Goal: Task Accomplishment & Management: Complete application form

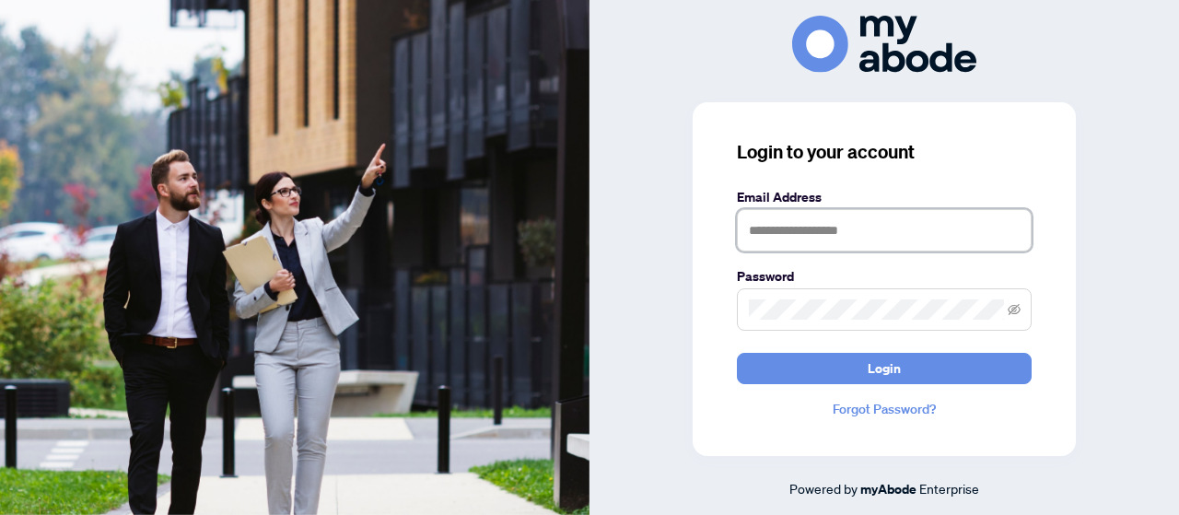
click at [882, 236] on input "text" at bounding box center [884, 230] width 295 height 42
click at [1011, 310] on icon "eye-invisible" at bounding box center [1014, 308] width 13 height 11
type input "**********"
click at [884, 367] on span "Login" at bounding box center [884, 368] width 33 height 29
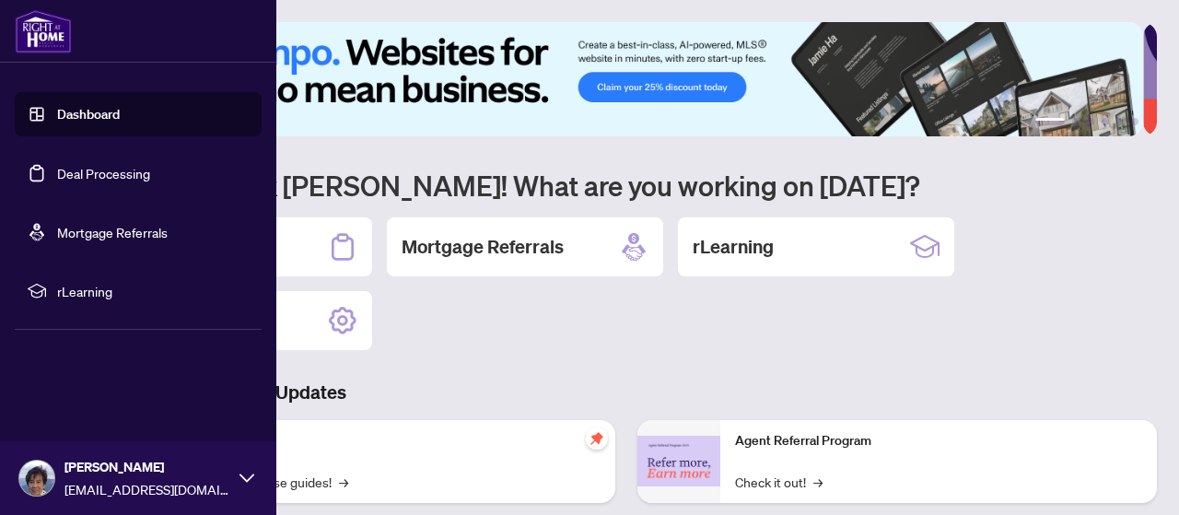
click at [105, 166] on link "Deal Processing" at bounding box center [103, 173] width 93 height 17
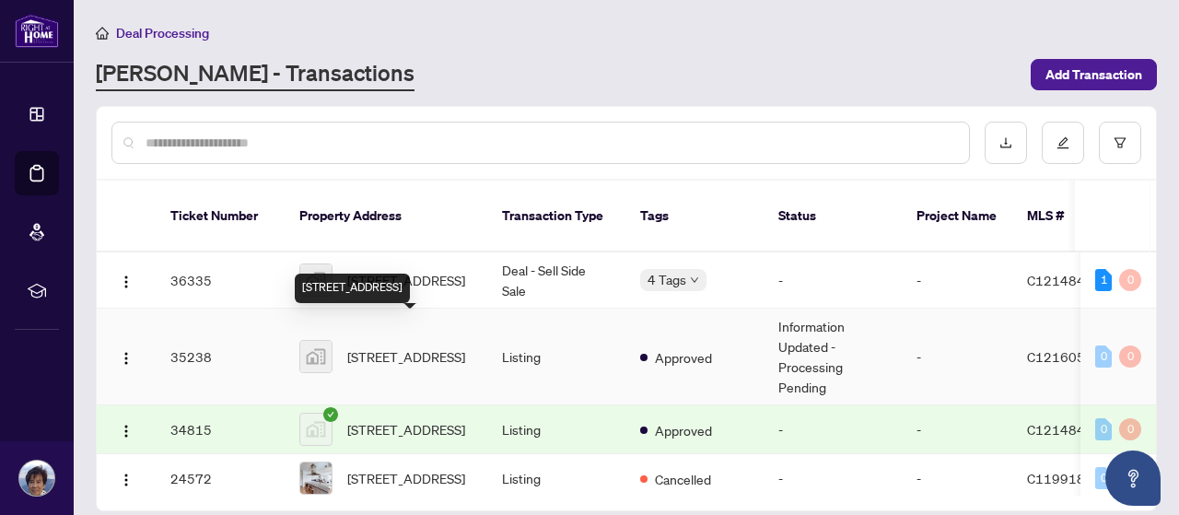
click at [395, 346] on span "[STREET_ADDRESS]" at bounding box center [406, 356] width 118 height 20
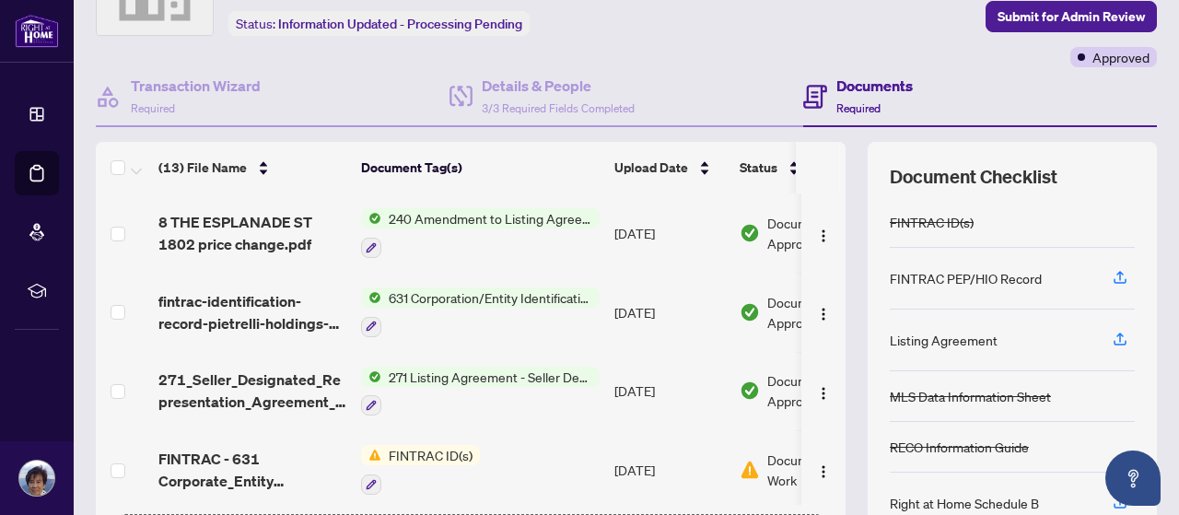
scroll to position [253, 0]
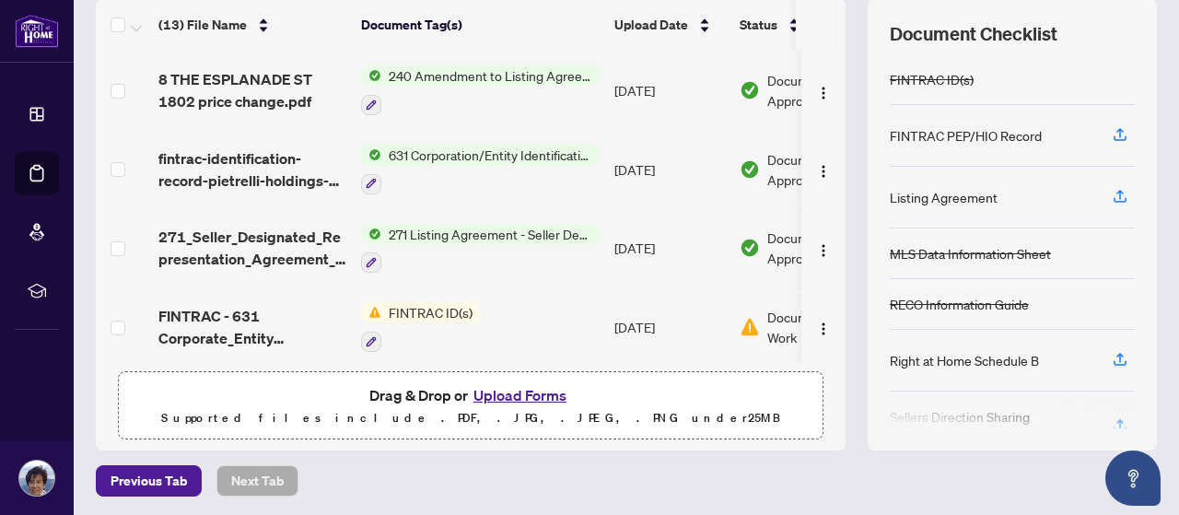
click at [507, 392] on button "Upload Forms" at bounding box center [520, 395] width 104 height 24
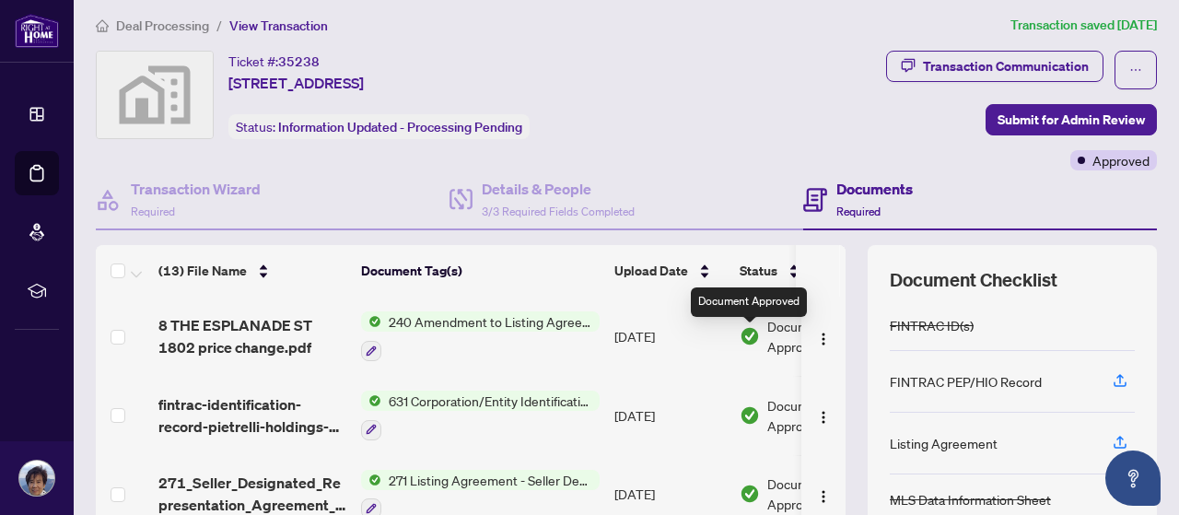
scroll to position [0, 0]
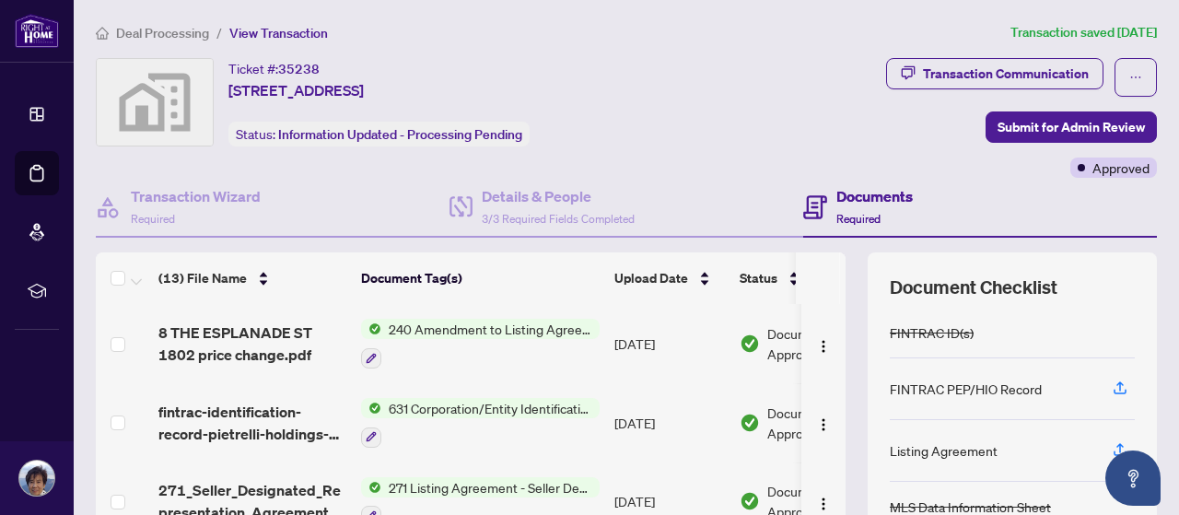
click at [860, 198] on h4 "Documents" at bounding box center [874, 196] width 76 height 22
click at [846, 198] on h4 "Documents" at bounding box center [874, 196] width 76 height 22
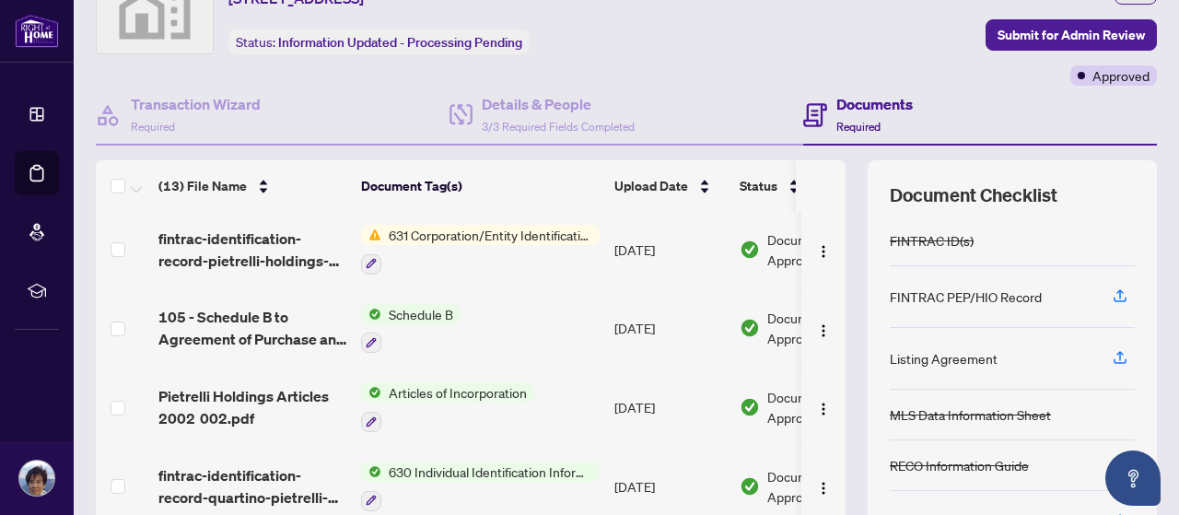
scroll to position [253, 0]
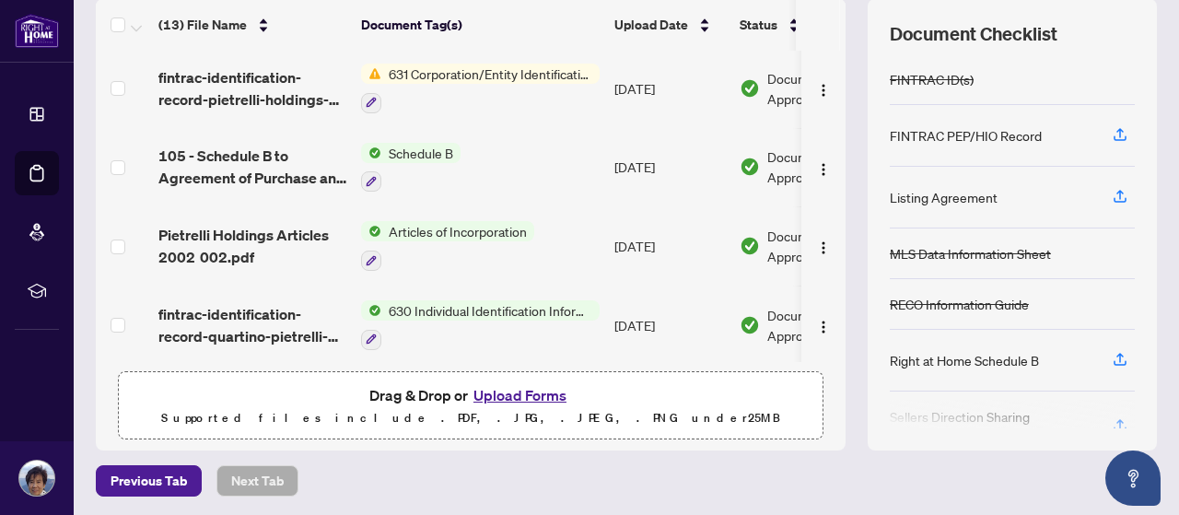
click at [394, 390] on span "Drag & Drop or Upload Forms" at bounding box center [470, 395] width 203 height 24
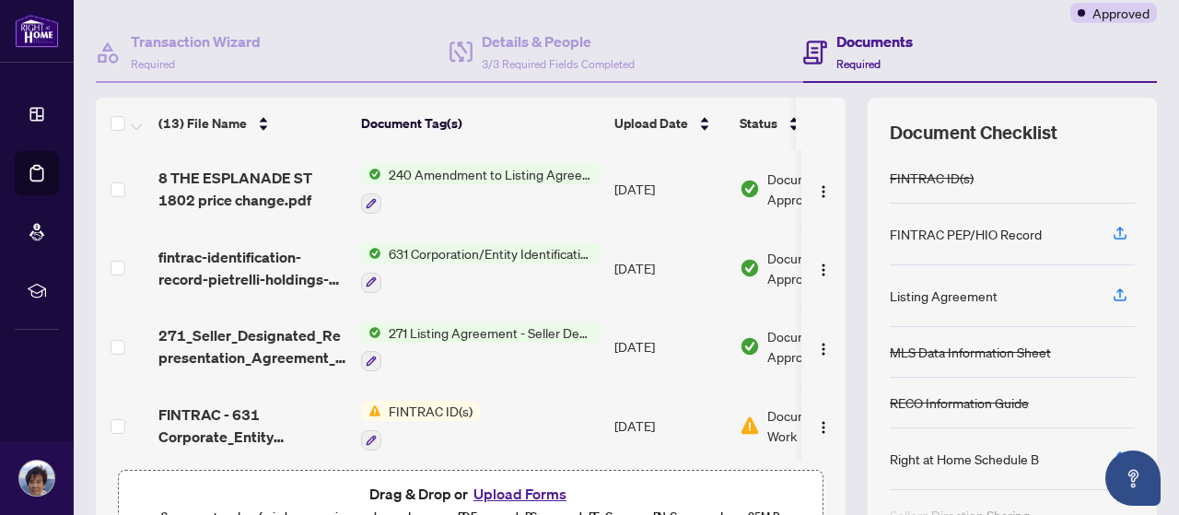
scroll to position [0, 0]
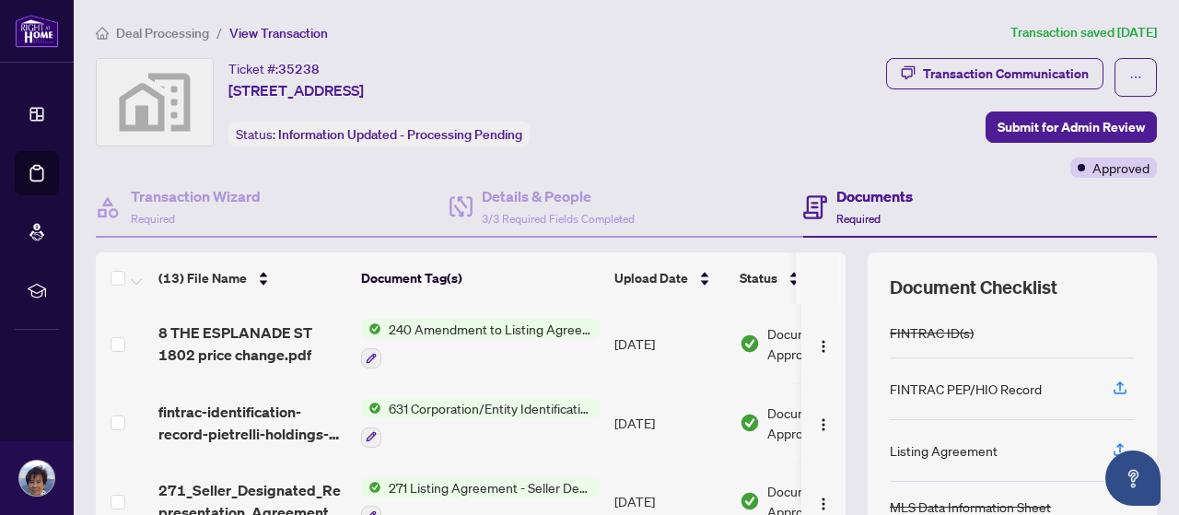
click at [1129, 69] on span "button" at bounding box center [1135, 77] width 13 height 29
click at [968, 73] on div "Transaction Communication" at bounding box center [1006, 73] width 166 height 29
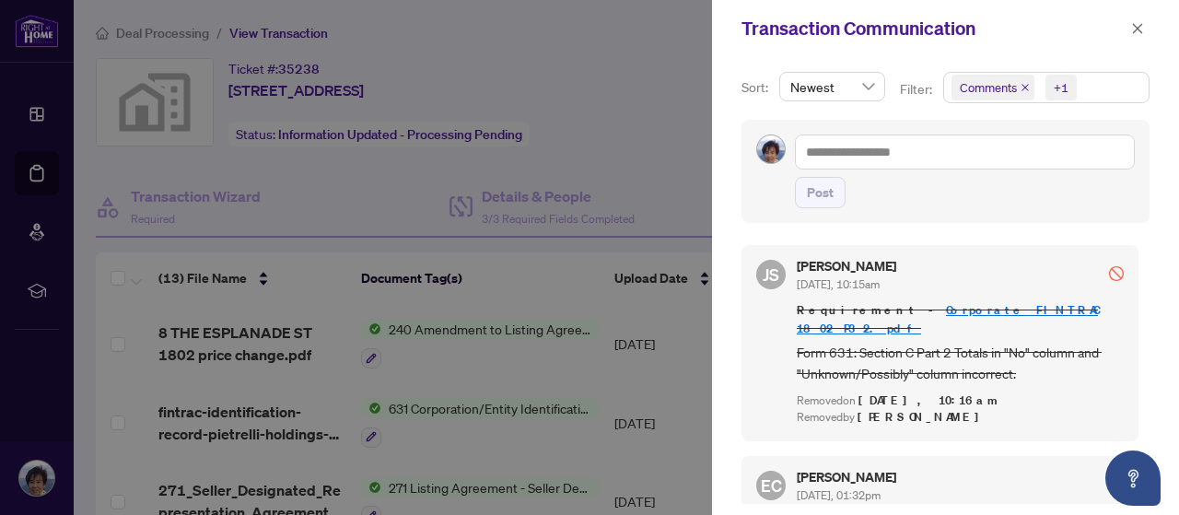
click at [584, 81] on div at bounding box center [589, 257] width 1179 height 515
click at [625, 32] on div at bounding box center [589, 257] width 1179 height 515
click at [1140, 29] on icon "close" at bounding box center [1137, 28] width 13 height 13
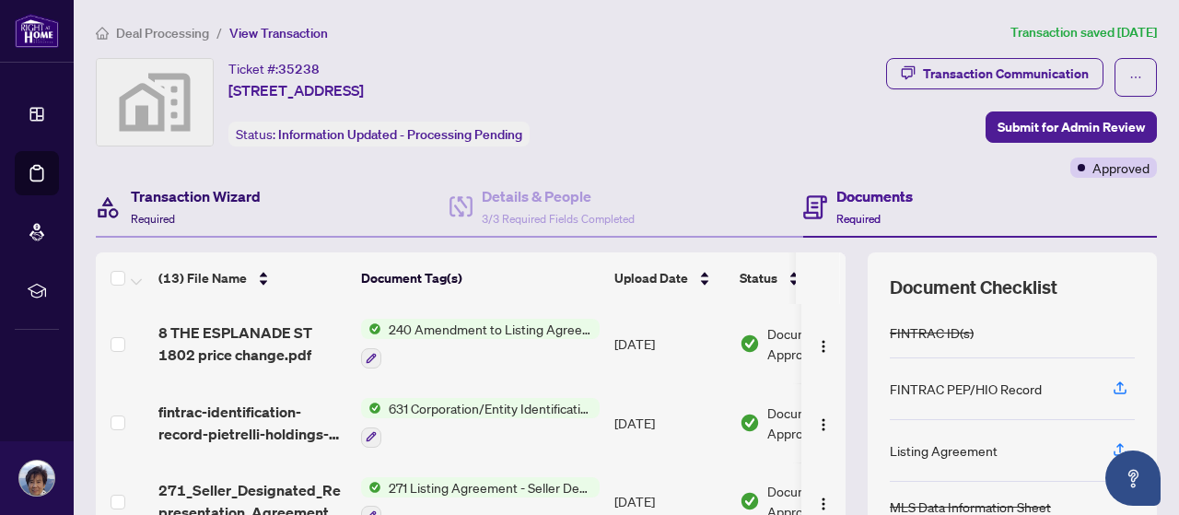
click at [185, 200] on h4 "Transaction Wizard" at bounding box center [196, 196] width 130 height 22
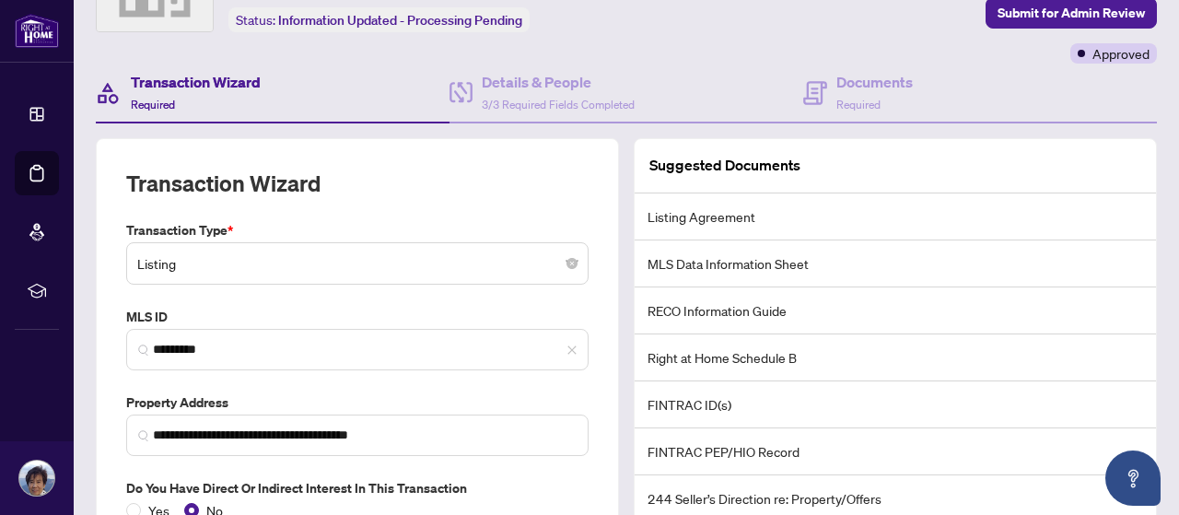
scroll to position [276, 0]
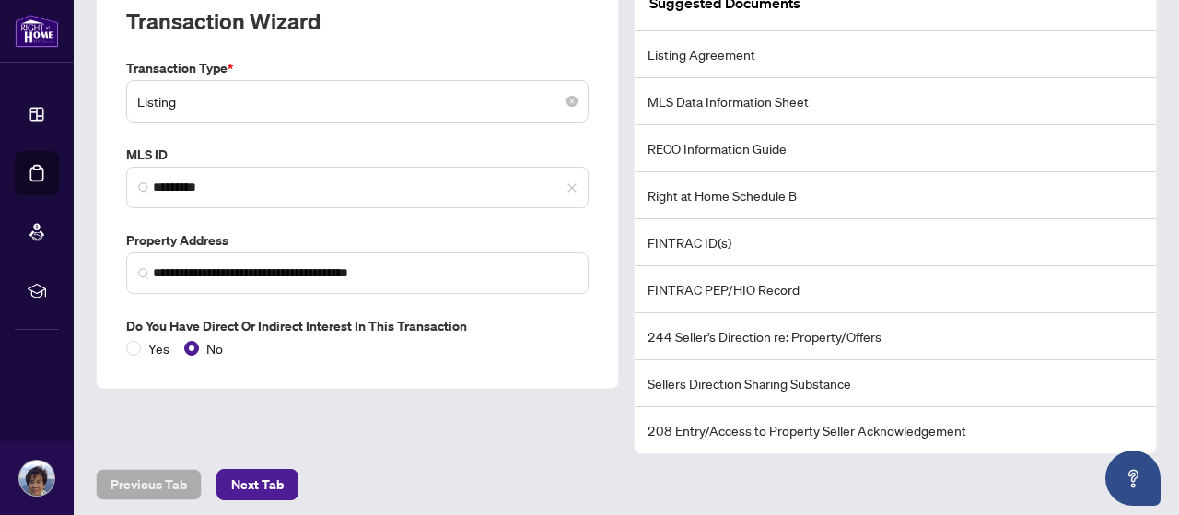
click at [275, 479] on span "Next Tab" at bounding box center [257, 484] width 53 height 29
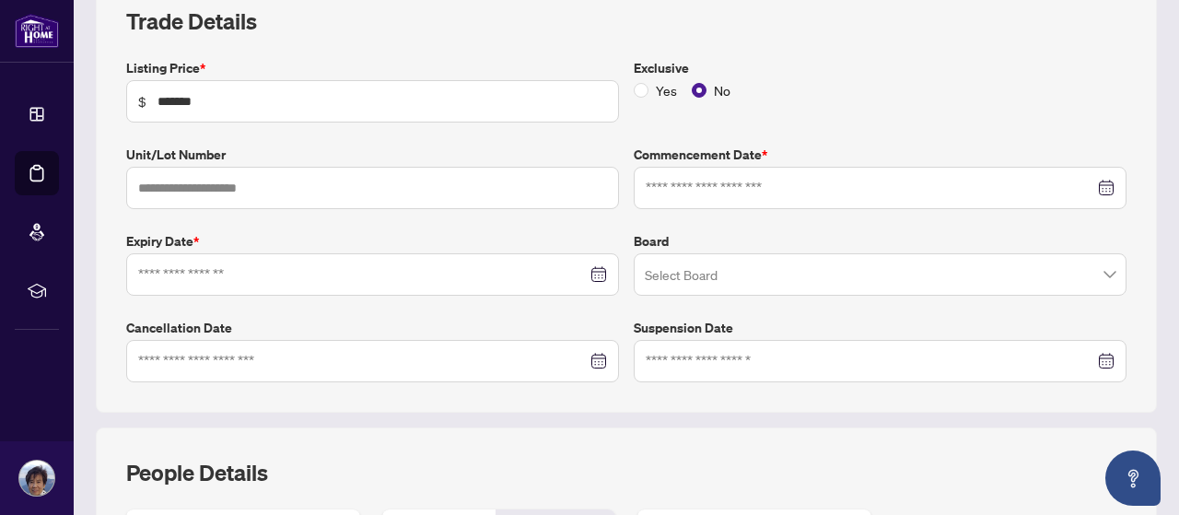
type input "**********"
click at [1093, 354] on div at bounding box center [880, 361] width 469 height 20
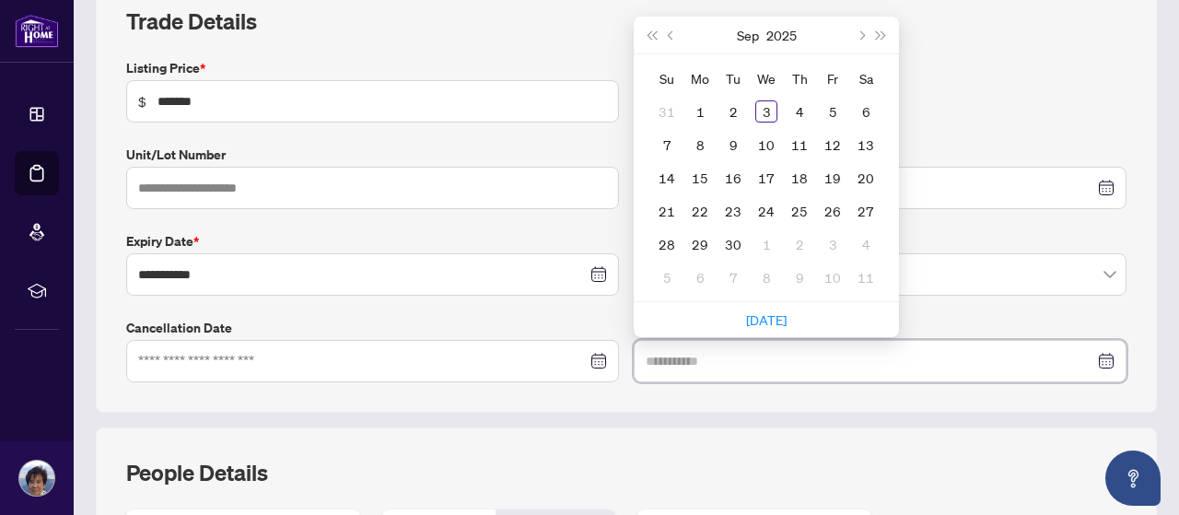
type input "**********"
click at [765, 108] on div "3" at bounding box center [766, 111] width 22 height 22
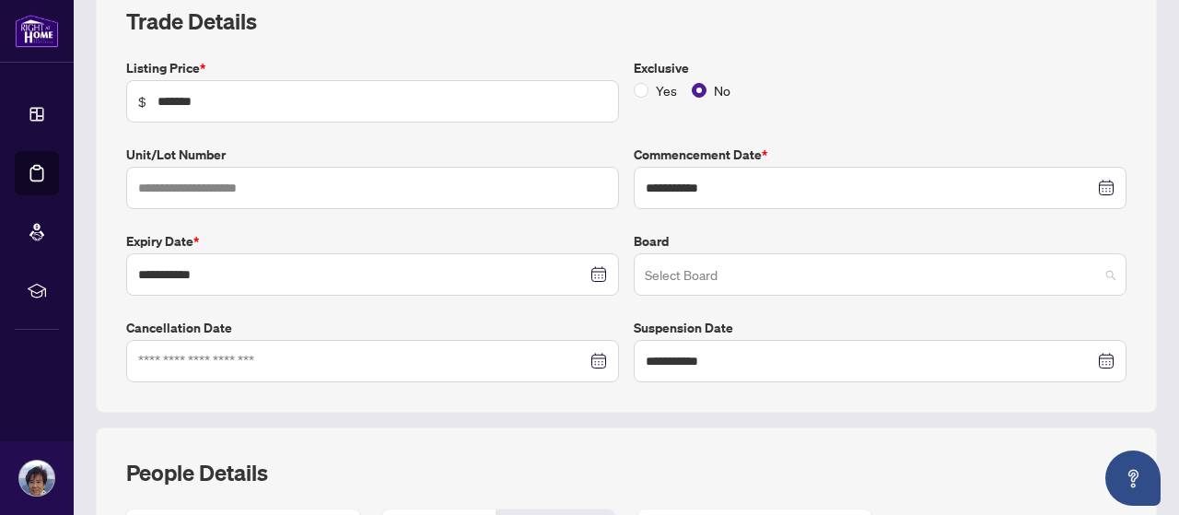
click at [1094, 268] on span at bounding box center [880, 274] width 471 height 35
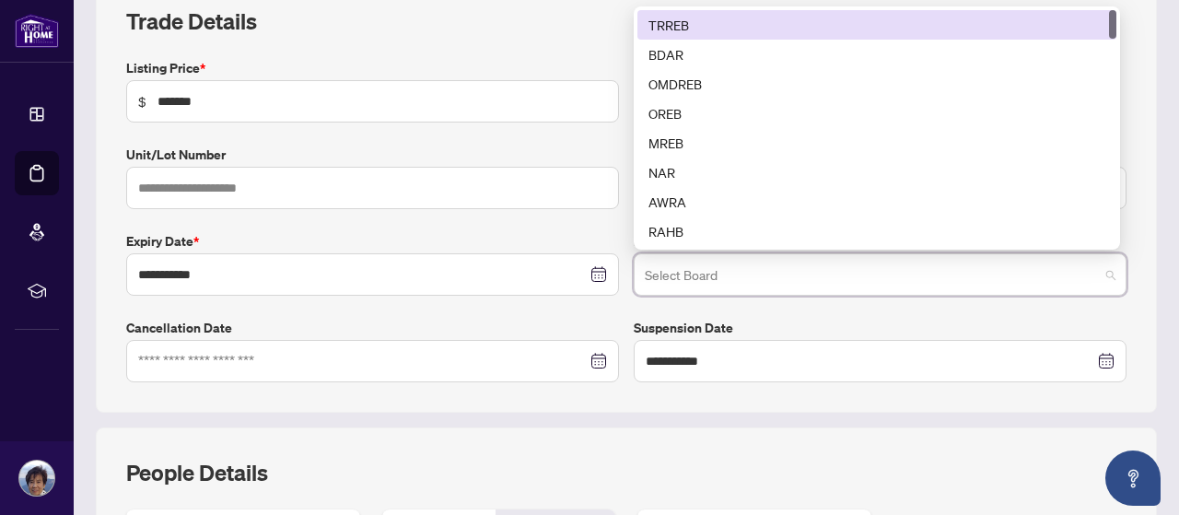
click at [655, 20] on div "TRREB" at bounding box center [877, 25] width 457 height 20
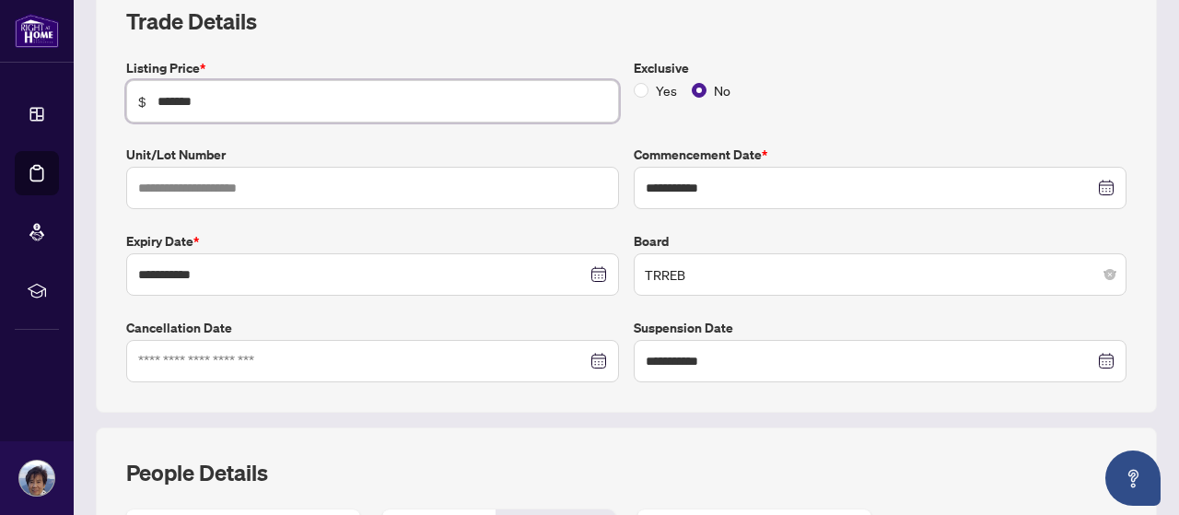
drag, startPoint x: 177, startPoint y: 98, endPoint x: 164, endPoint y: 100, distance: 13.2
click at [164, 99] on input "*******" at bounding box center [383, 101] width 450 height 20
click at [190, 99] on input "*******" at bounding box center [383, 101] width 450 height 20
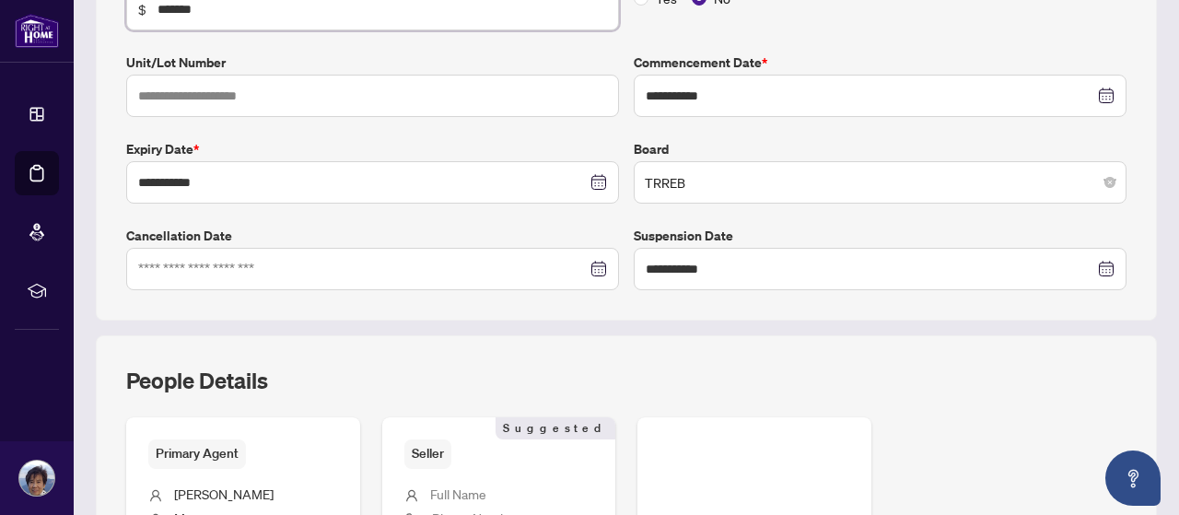
scroll to position [276, 0]
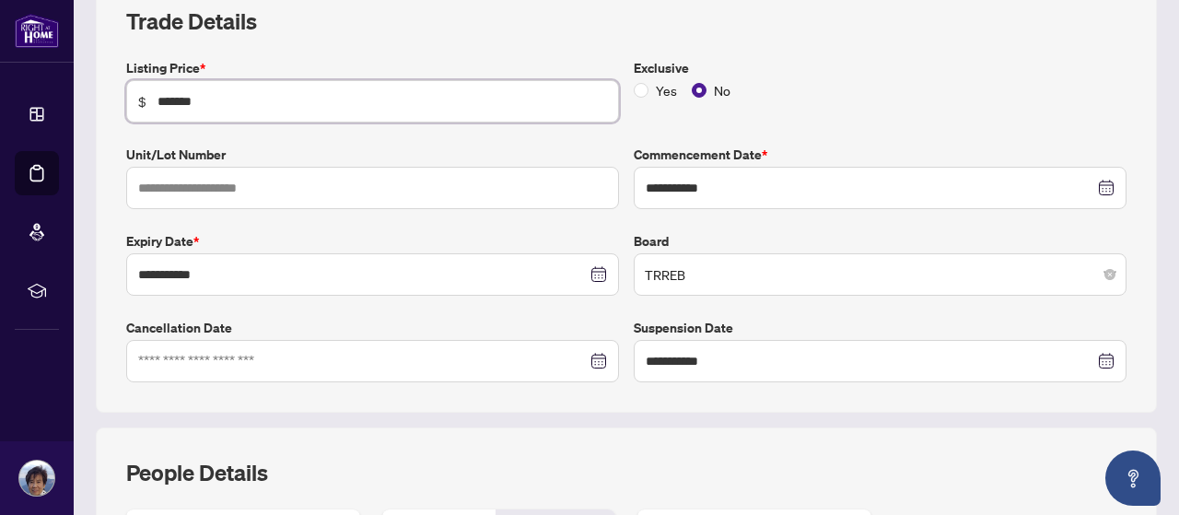
type input "*******"
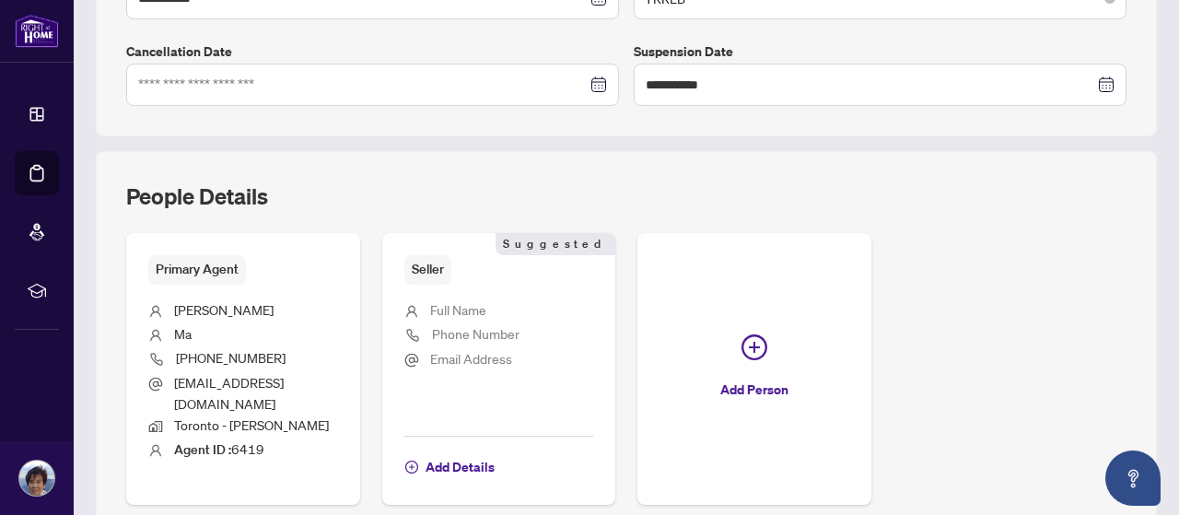
scroll to position [615, 0]
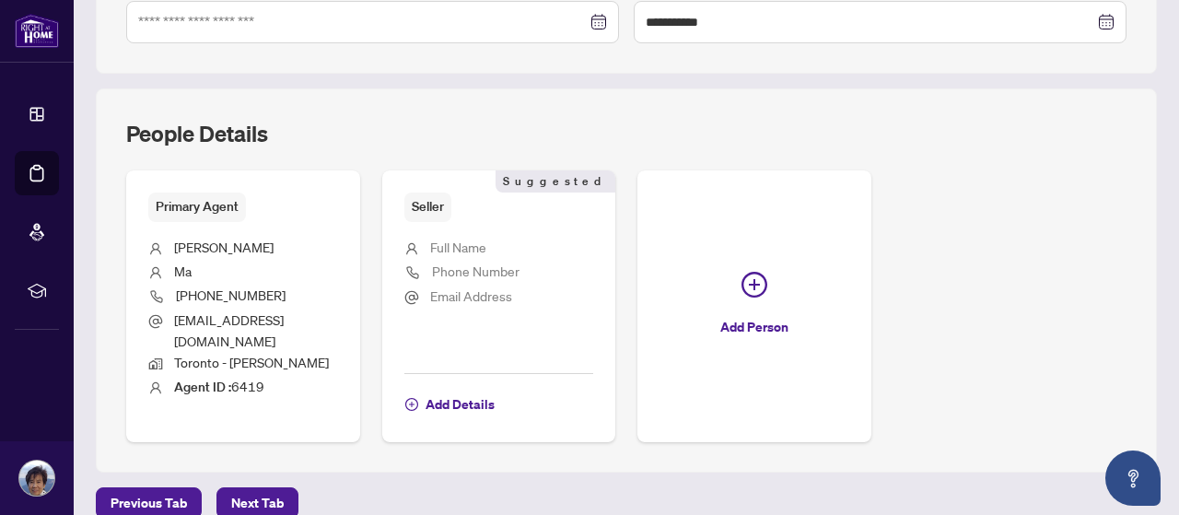
click at [263, 488] on span "Next Tab" at bounding box center [257, 502] width 53 height 29
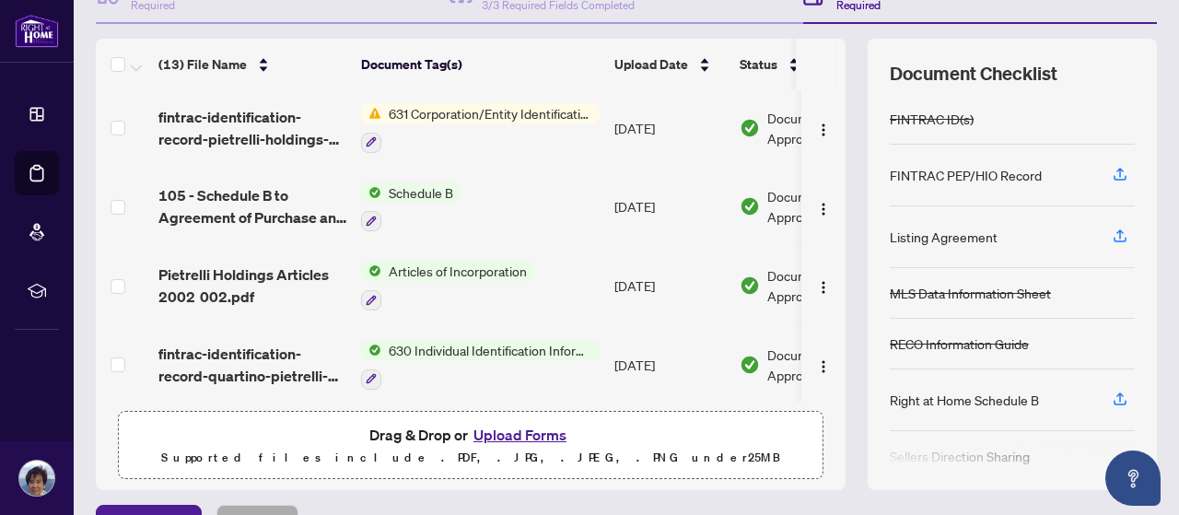
scroll to position [253, 0]
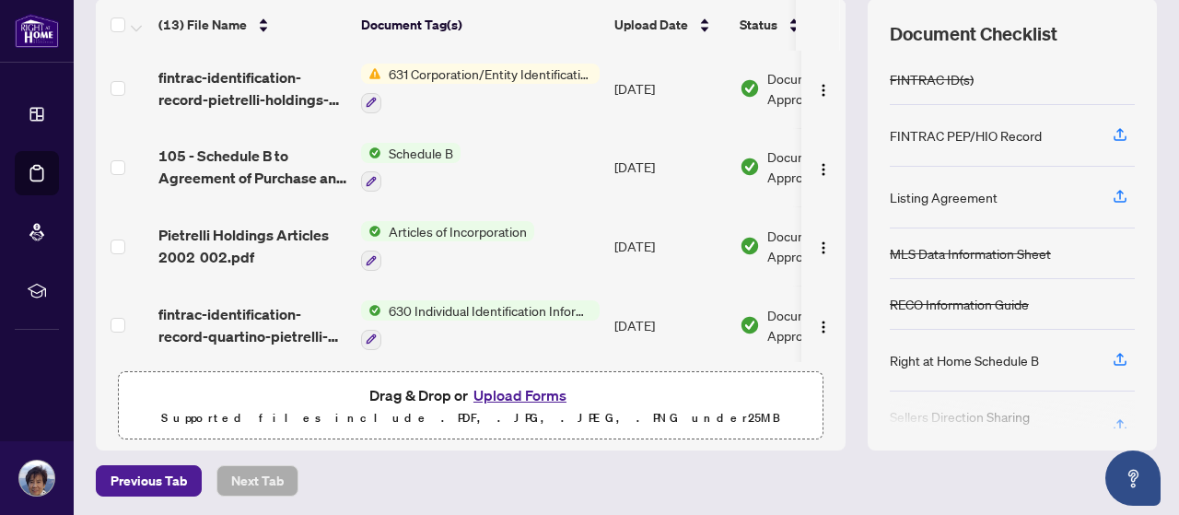
click at [505, 392] on button "Upload Forms" at bounding box center [520, 395] width 104 height 24
click at [383, 388] on span "Drag & Drop or Upload Forms" at bounding box center [470, 395] width 203 height 24
click at [494, 391] on button "Upload Forms" at bounding box center [520, 395] width 104 height 24
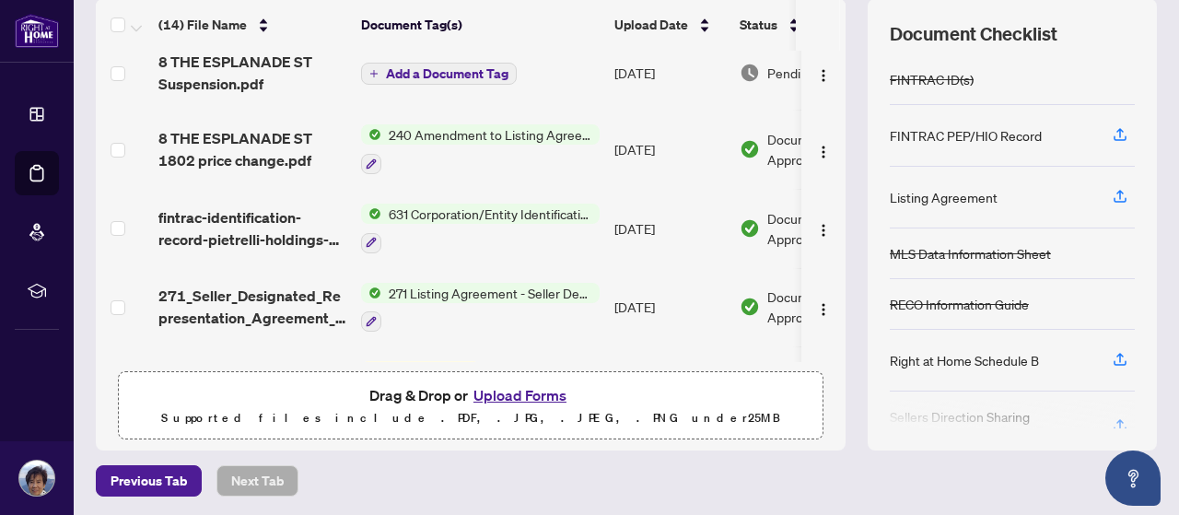
scroll to position [0, 0]
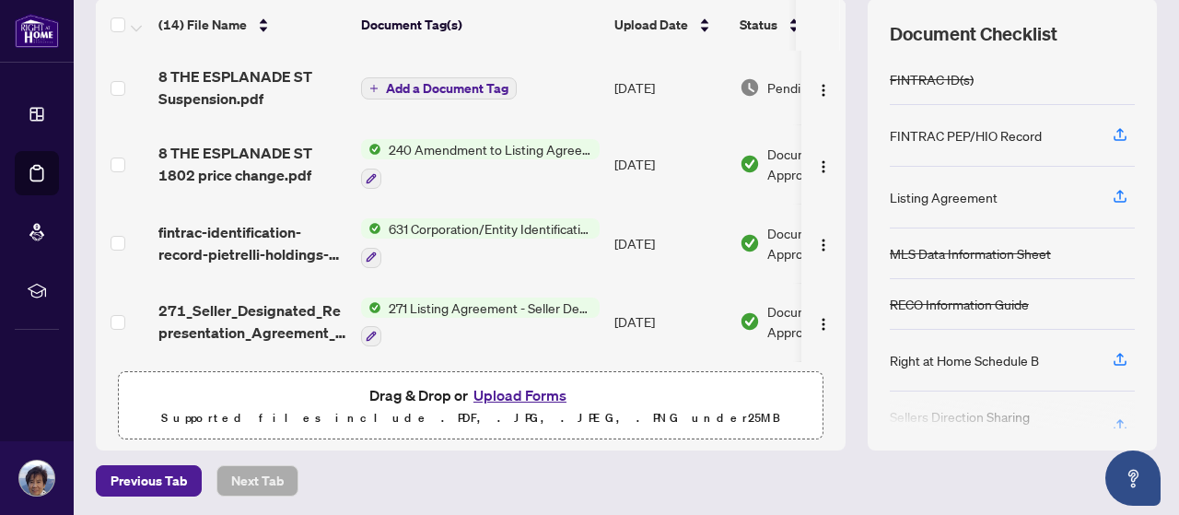
click at [489, 77] on button "Add a Document Tag" at bounding box center [439, 88] width 156 height 22
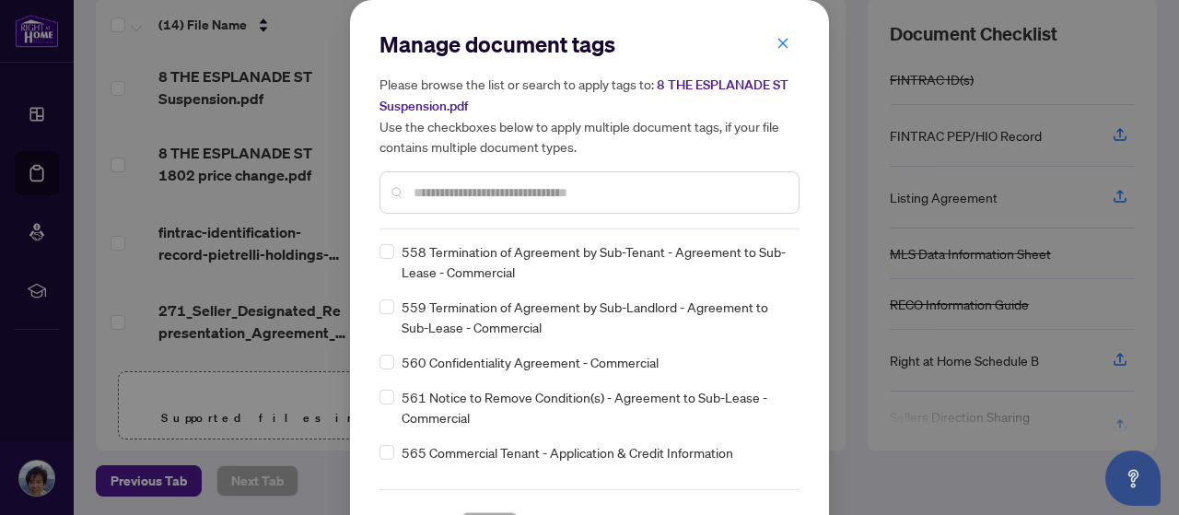
scroll to position [10987, 0]
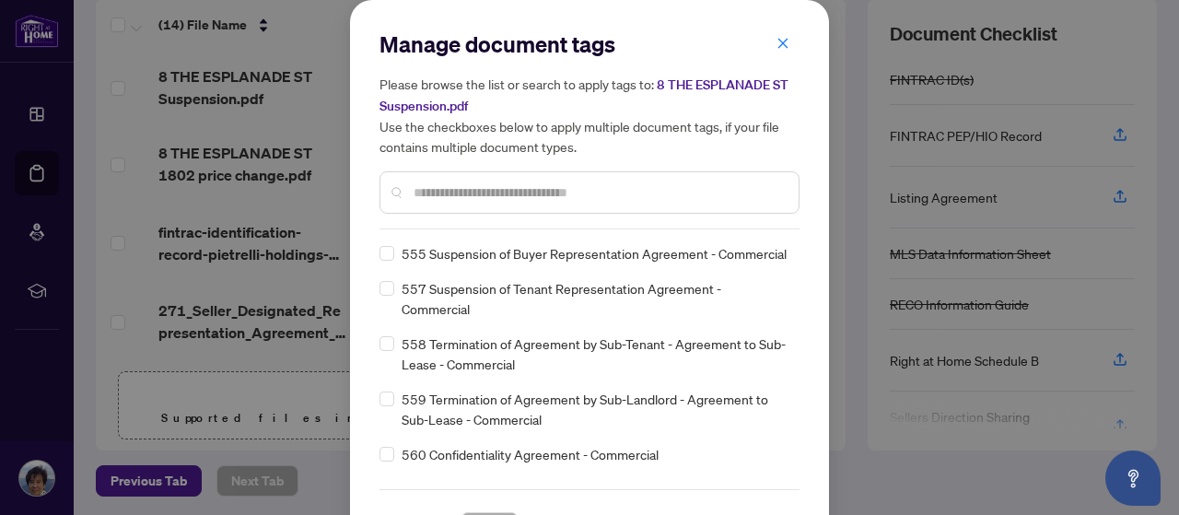
click at [777, 40] on icon "close" at bounding box center [783, 43] width 13 height 13
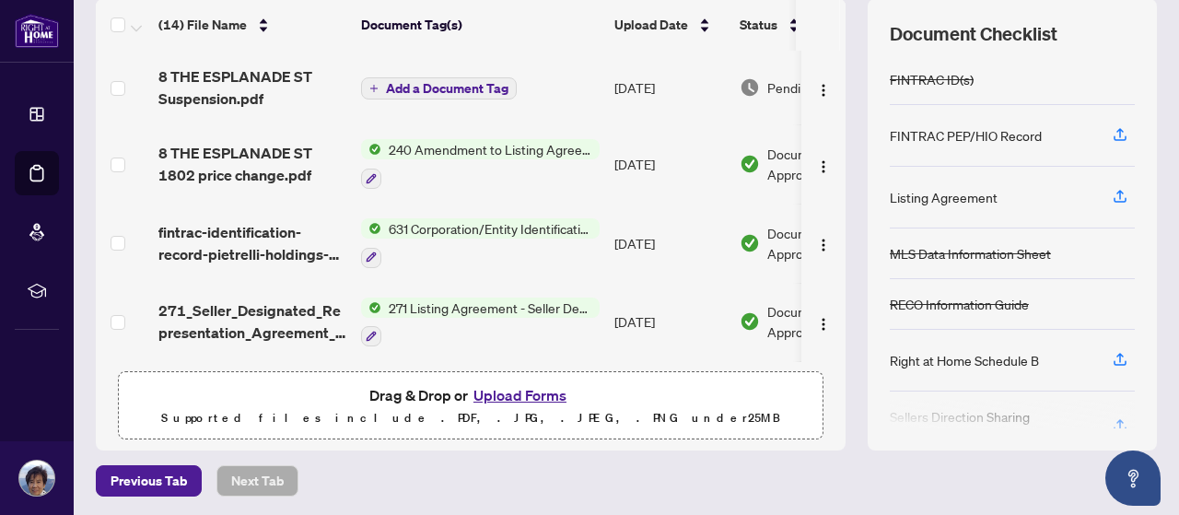
click at [464, 82] on span "Add a Document Tag" at bounding box center [447, 88] width 123 height 13
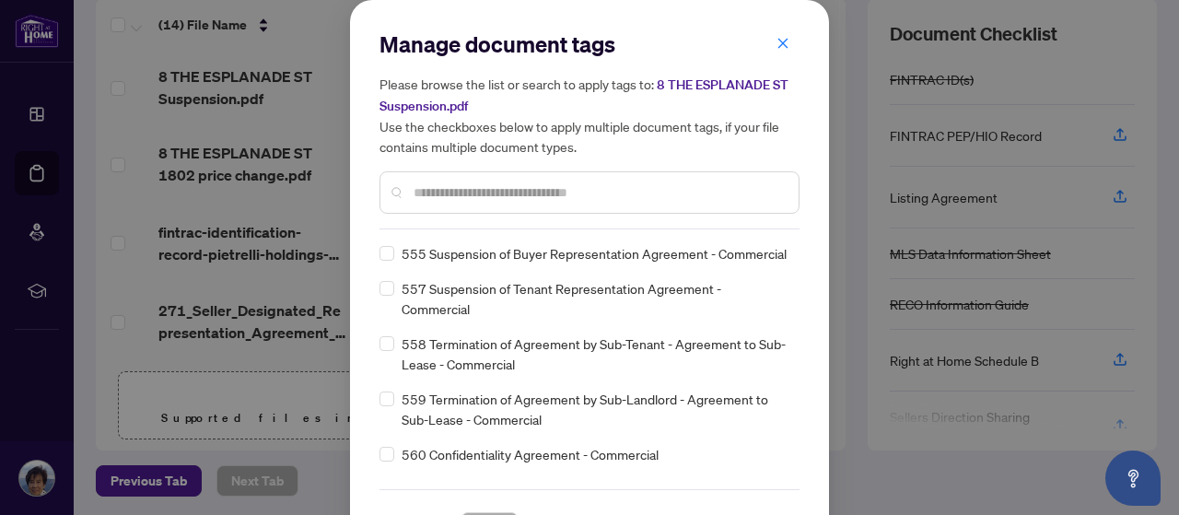
scroll to position [0, 0]
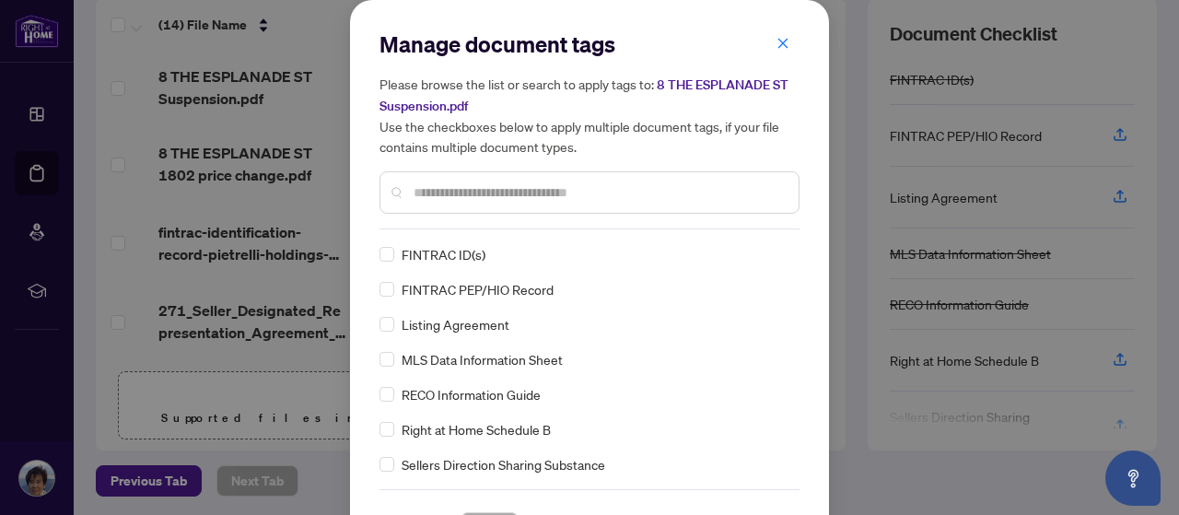
click at [438, 187] on input "text" at bounding box center [599, 192] width 370 height 20
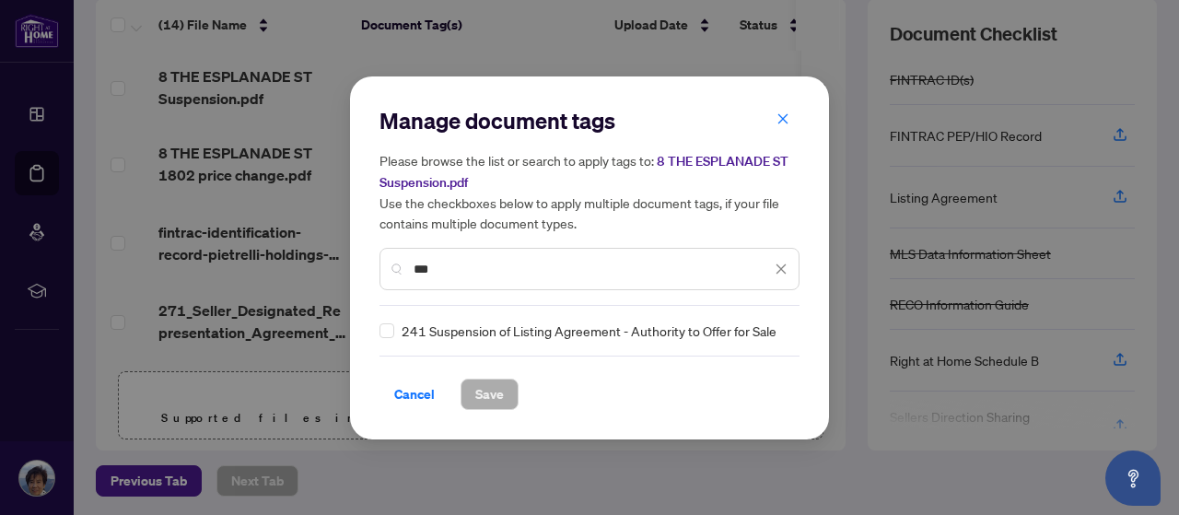
type input "***"
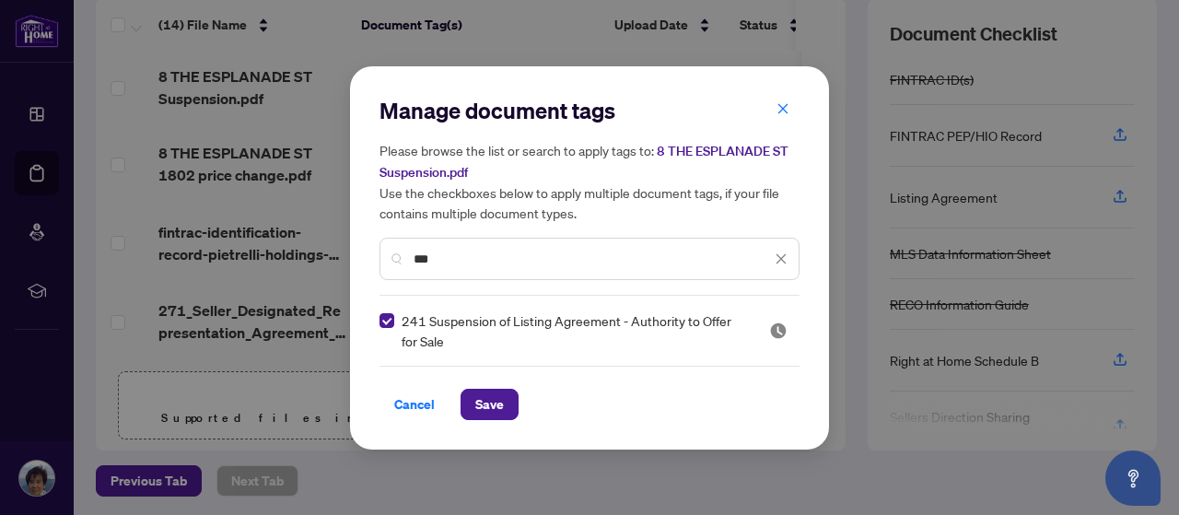
click at [496, 401] on span "Save" at bounding box center [489, 404] width 29 height 29
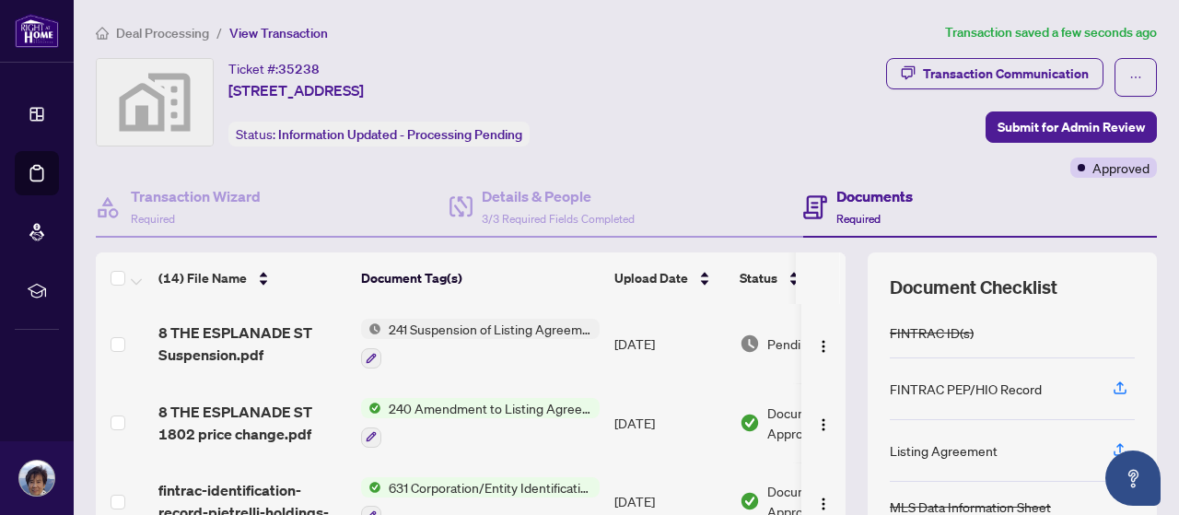
click at [1052, 125] on span "Submit for Admin Review" at bounding box center [1071, 126] width 147 height 29
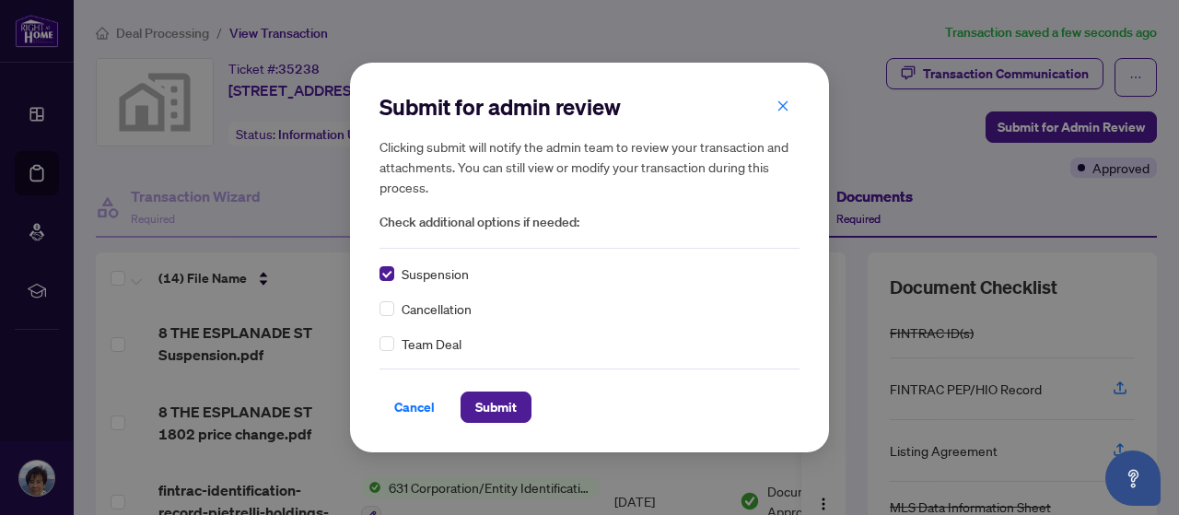
click at [504, 407] on span "Submit" at bounding box center [495, 406] width 41 height 29
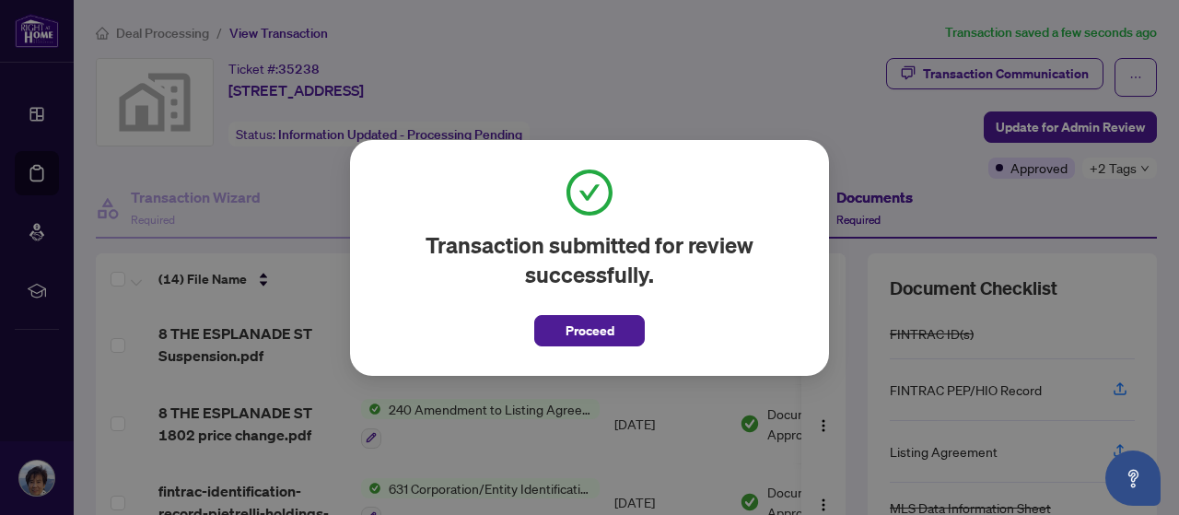
click at [599, 327] on span "Proceed" at bounding box center [590, 330] width 49 height 29
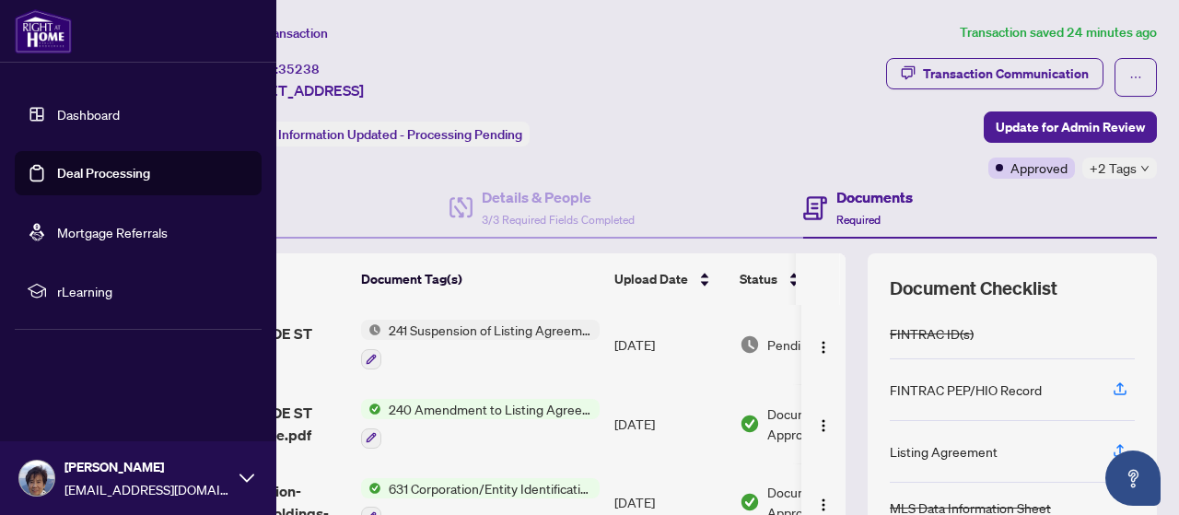
click at [32, 471] on img at bounding box center [36, 478] width 35 height 35
click at [79, 370] on span "Logout" at bounding box center [73, 368] width 41 height 29
